Goal: Information Seeking & Learning: Learn about a topic

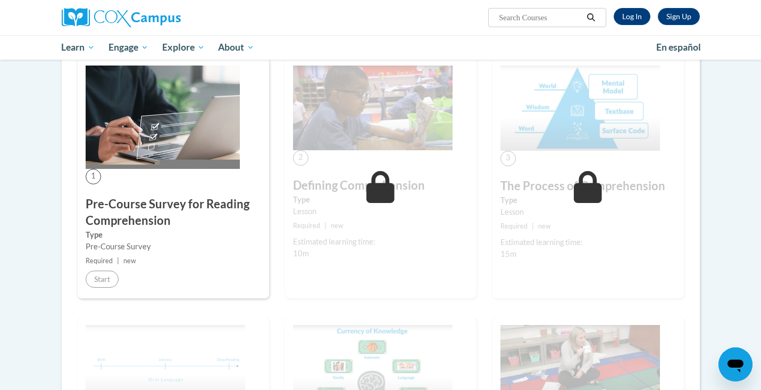
scroll to position [178, 0]
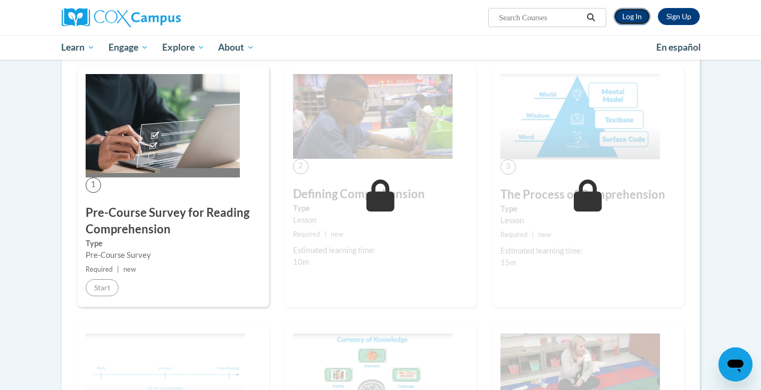
click at [627, 22] on link "Log In" at bounding box center [632, 16] width 37 height 17
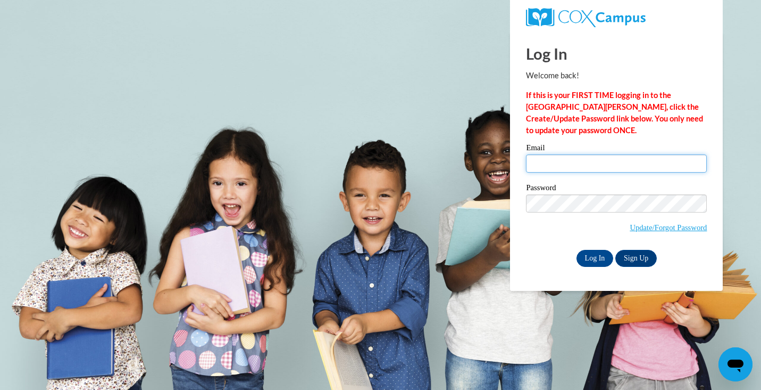
type input "akinsley@cambridge.k12.wi.us"
click at [594, 245] on div "Password Update/Forgot Password" at bounding box center [616, 215] width 181 height 63
click at [594, 250] on input "Log In" at bounding box center [595, 258] width 37 height 17
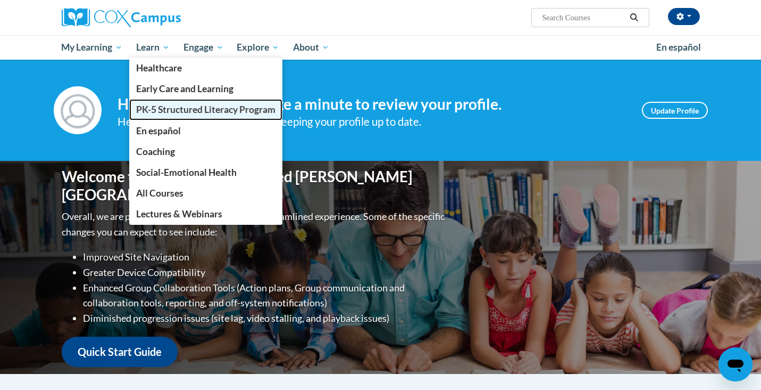
click at [161, 110] on span "PK-5 Structured Literacy Program" at bounding box center [205, 109] width 139 height 11
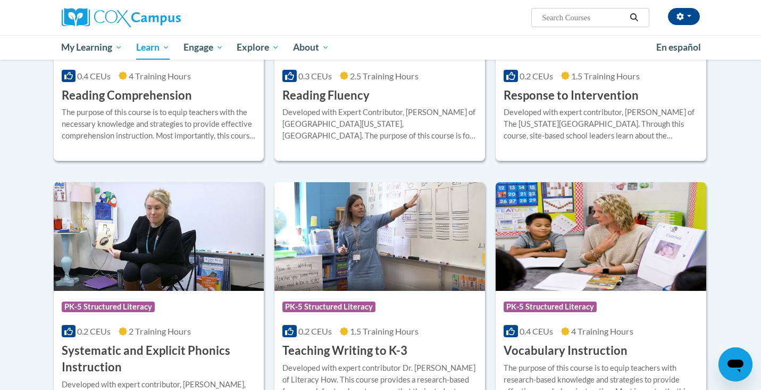
scroll to position [909, 0]
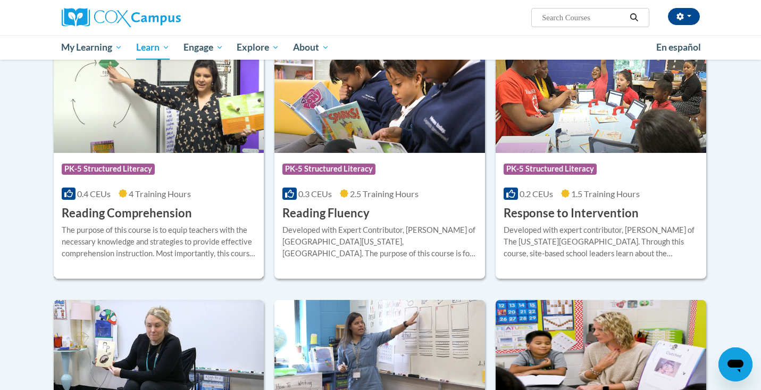
click at [138, 212] on h3 "Reading Comprehension" at bounding box center [127, 213] width 130 height 16
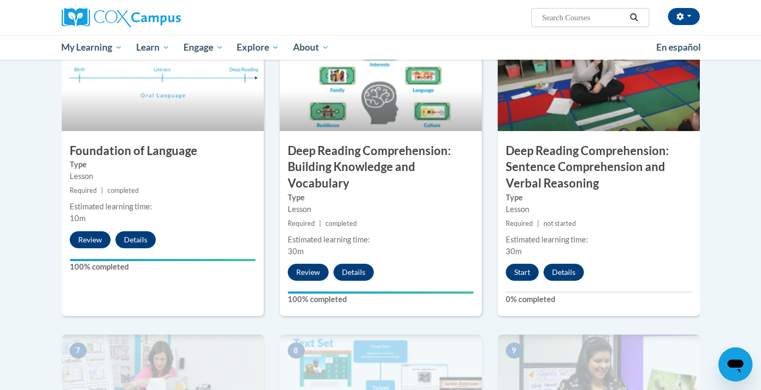
scroll to position [532, 0]
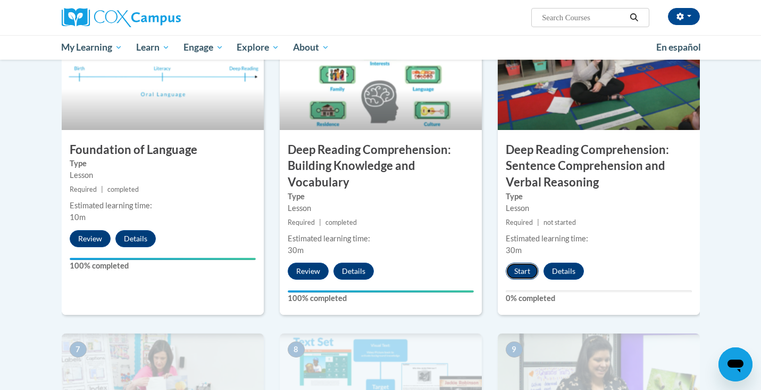
click at [513, 277] on button "Start" at bounding box center [522, 270] width 33 height 17
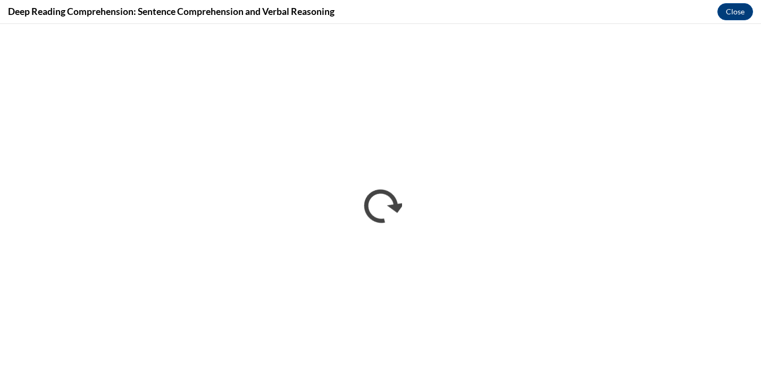
scroll to position [0, 0]
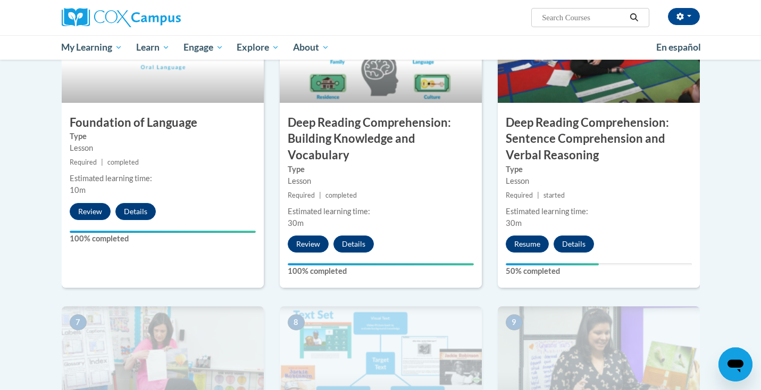
scroll to position [580, 0]
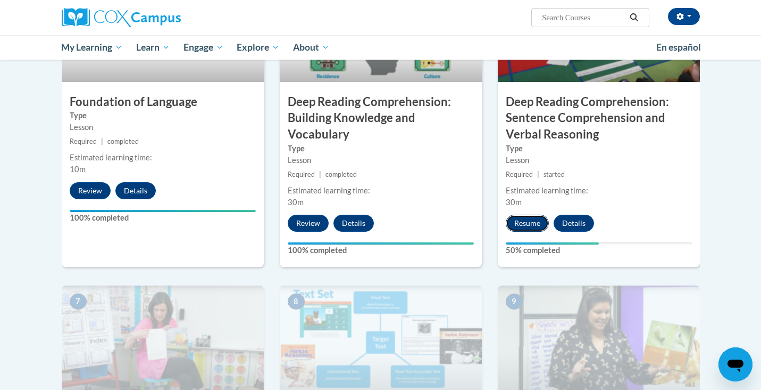
click at [534, 229] on button "Resume" at bounding box center [527, 222] width 43 height 17
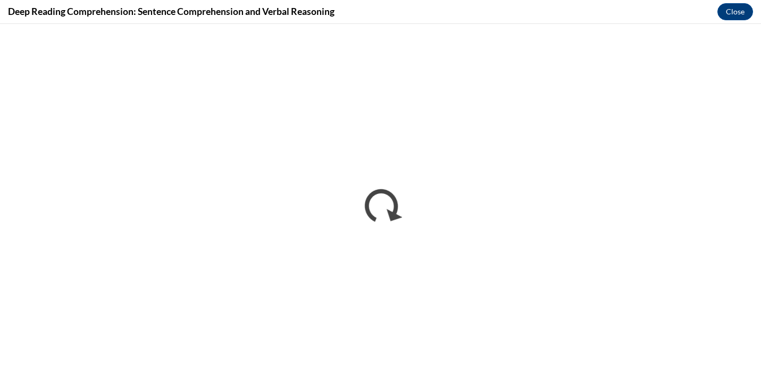
scroll to position [0, 0]
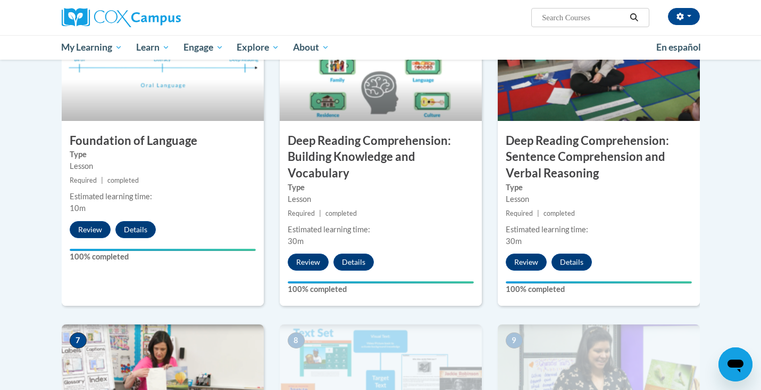
scroll to position [576, 0]
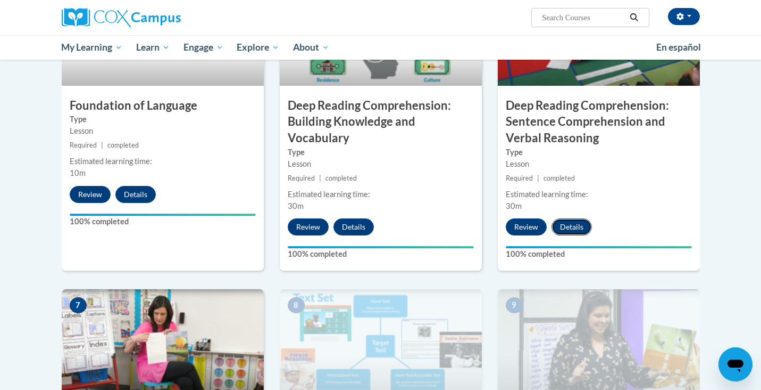
click at [575, 228] on button "Details" at bounding box center [572, 226] width 40 height 17
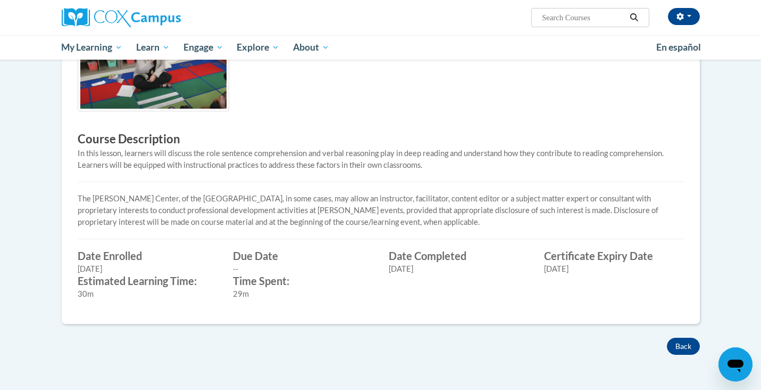
scroll to position [310, 0]
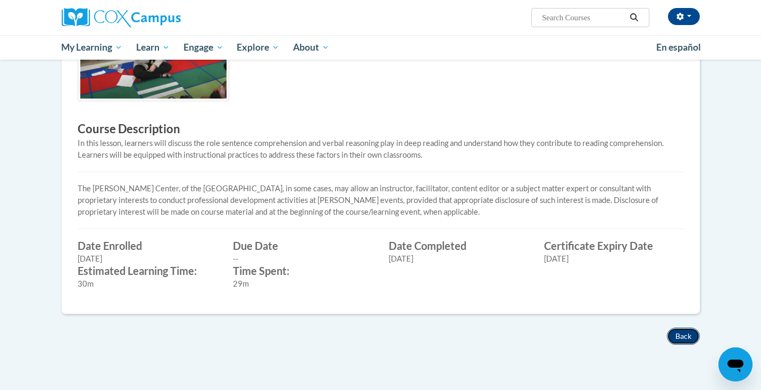
click at [683, 342] on button "Back" at bounding box center [683, 335] width 33 height 17
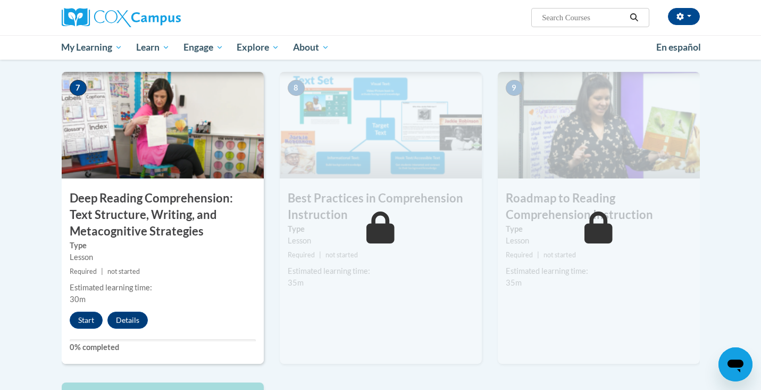
scroll to position [815, 0]
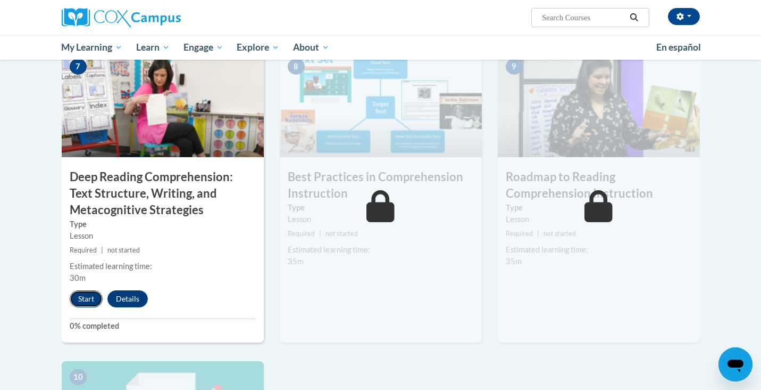
click at [85, 299] on button "Start" at bounding box center [86, 298] width 33 height 17
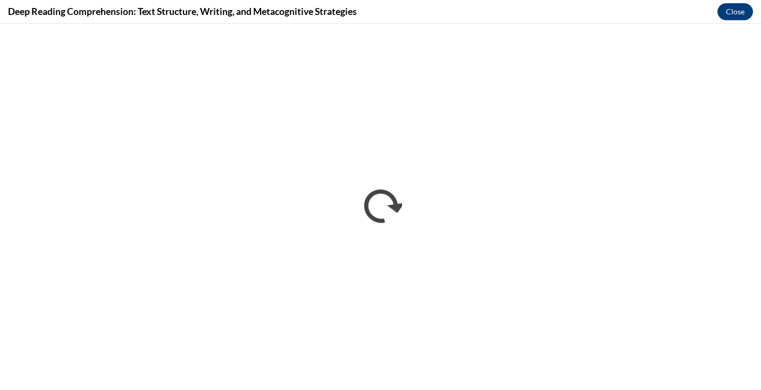
scroll to position [0, 0]
